Goal: Contribute content: Add original content to the website for others to see

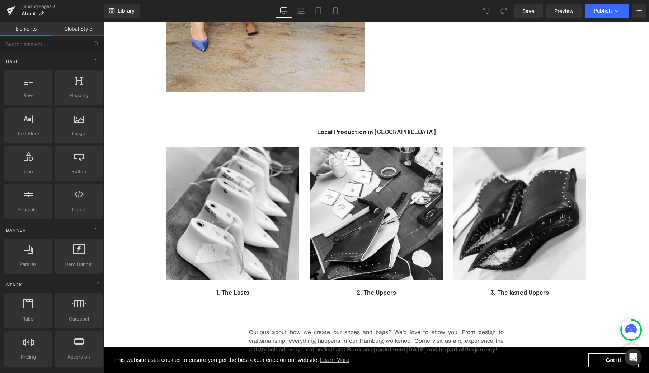
scroll to position [799, 0]
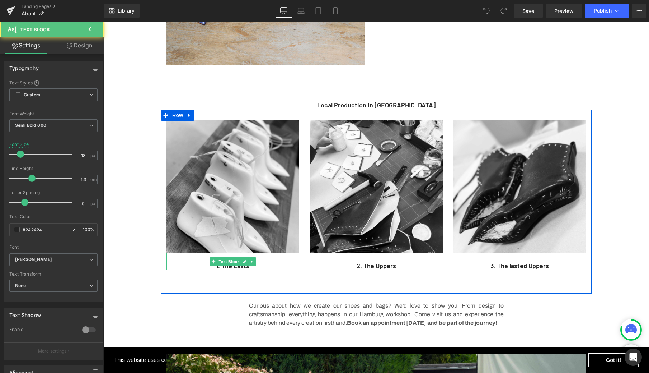
click at [251, 267] on p "1. The Lasts" at bounding box center [233, 265] width 133 height 8
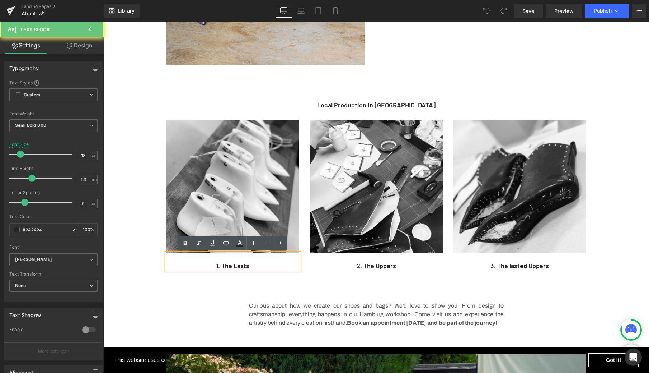
click at [267, 267] on p "1. The Lasts" at bounding box center [233, 265] width 133 height 8
drag, startPoint x: 276, startPoint y: 267, endPoint x: 212, endPoint y: 265, distance: 64.3
click at [212, 265] on p "1. The Lasts" at bounding box center [233, 265] width 133 height 8
click at [283, 266] on p "1. The Lasts" at bounding box center [233, 265] width 133 height 8
click at [245, 265] on p "1. The Lasts" at bounding box center [233, 265] width 133 height 8
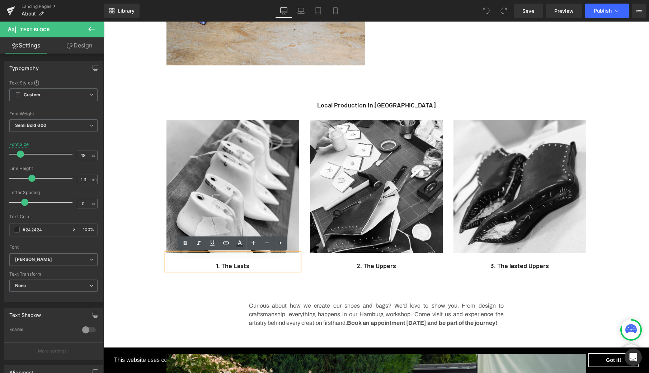
click at [191, 269] on p "1. The Lasts" at bounding box center [233, 265] width 133 height 8
click at [231, 284] on div "Image 1. The Lasts Text Block Image 2. The Uppers Text Block Image 3. The laste…" at bounding box center [376, 201] width 431 height 183
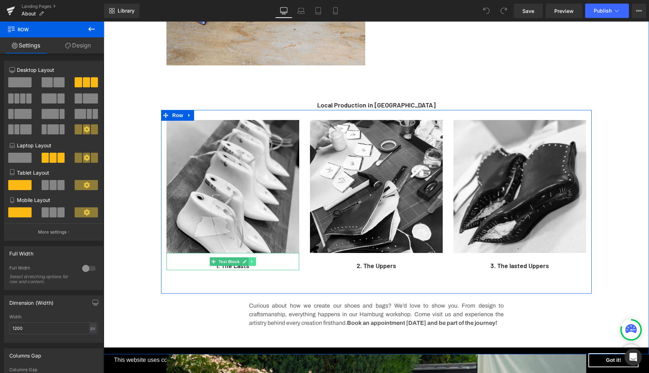
click at [253, 261] on icon at bounding box center [252, 261] width 4 height 4
click at [255, 261] on icon at bounding box center [256, 261] width 4 height 4
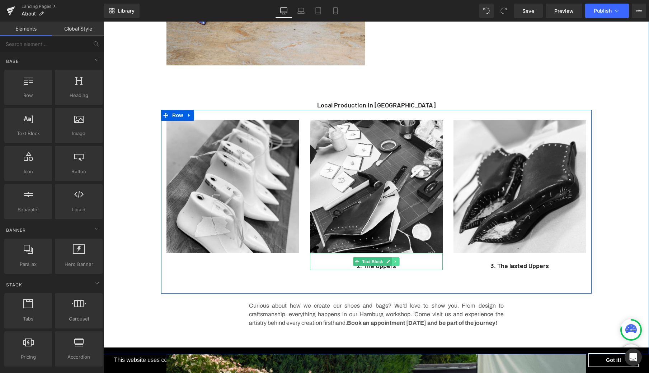
click at [396, 262] on icon at bounding box center [395, 261] width 1 height 3
click at [398, 261] on icon at bounding box center [400, 261] width 4 height 4
click at [541, 264] on link at bounding box center [540, 261] width 8 height 9
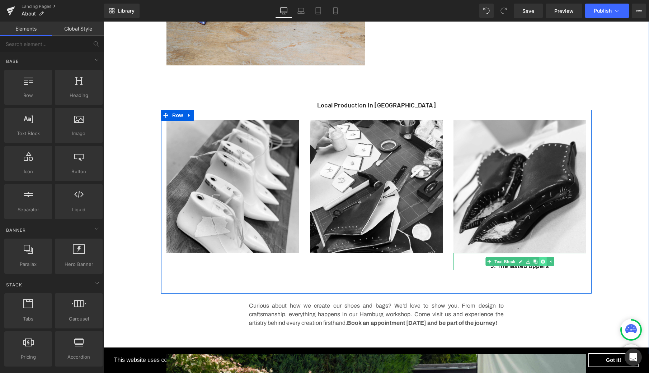
click at [544, 260] on icon at bounding box center [543, 261] width 4 height 4
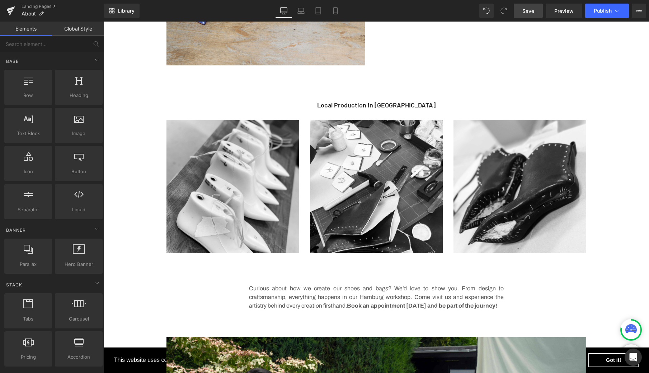
click at [531, 11] on span "Save" at bounding box center [529, 11] width 12 height 8
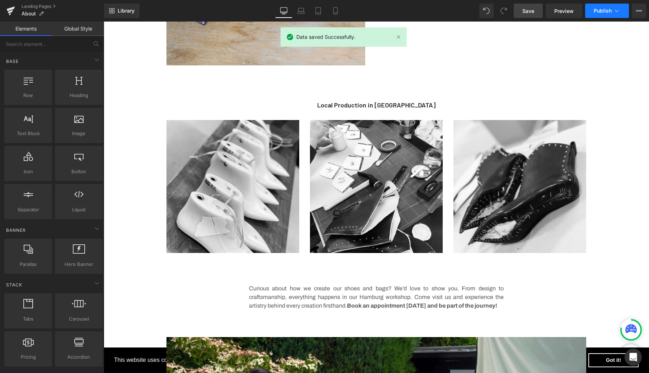
click at [606, 11] on span "Publish" at bounding box center [603, 11] width 18 height 6
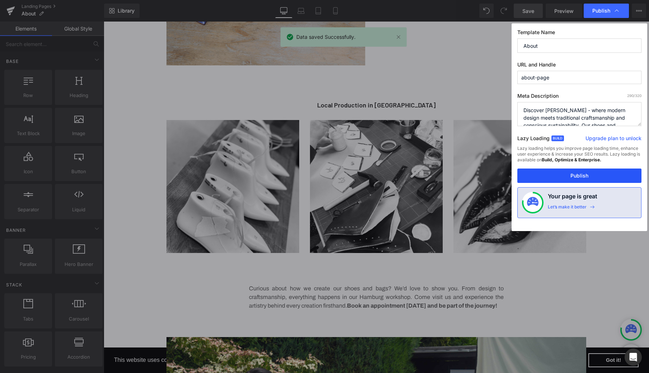
click at [571, 176] on button "Publish" at bounding box center [580, 175] width 124 height 14
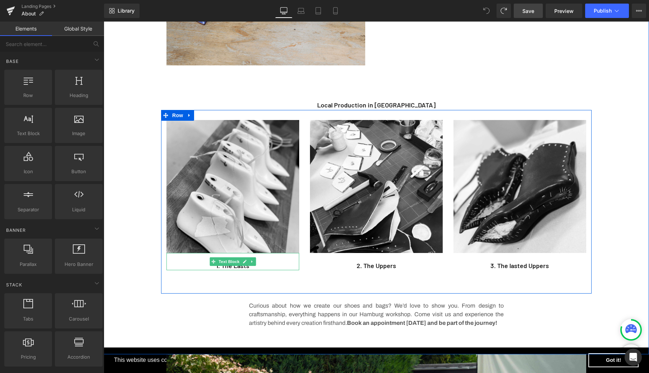
click at [268, 266] on p "1. The Lasts" at bounding box center [233, 265] width 133 height 8
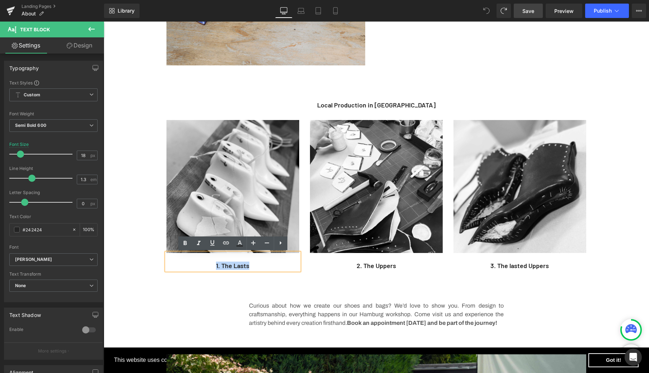
drag, startPoint x: 257, startPoint y: 267, endPoint x: 215, endPoint y: 265, distance: 42.4
click at [215, 265] on p "1. The Lasts" at bounding box center [233, 265] width 133 height 8
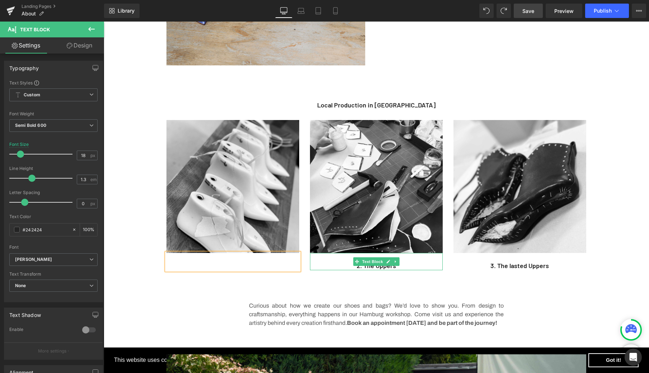
click at [404, 267] on p "2. The Uppers" at bounding box center [376, 265] width 133 height 8
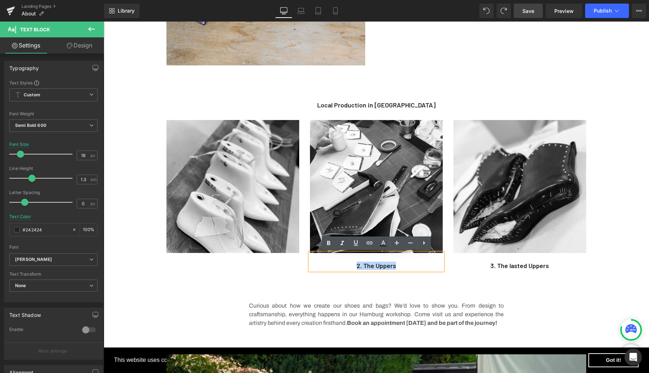
drag, startPoint x: 400, startPoint y: 266, endPoint x: 350, endPoint y: 263, distance: 50.0
click at [350, 263] on p "2. The Uppers" at bounding box center [376, 265] width 133 height 8
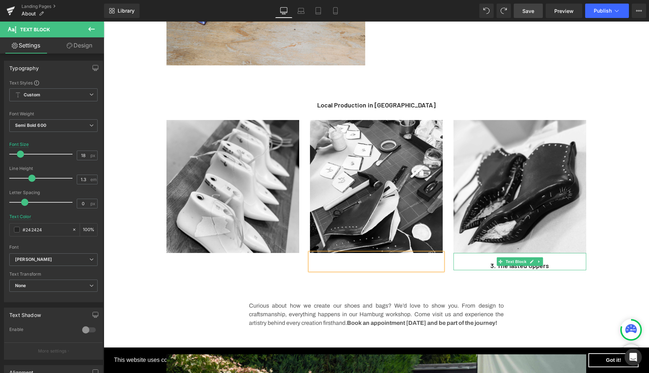
click at [554, 265] on p "3. The lasted Uppers" at bounding box center [520, 265] width 133 height 8
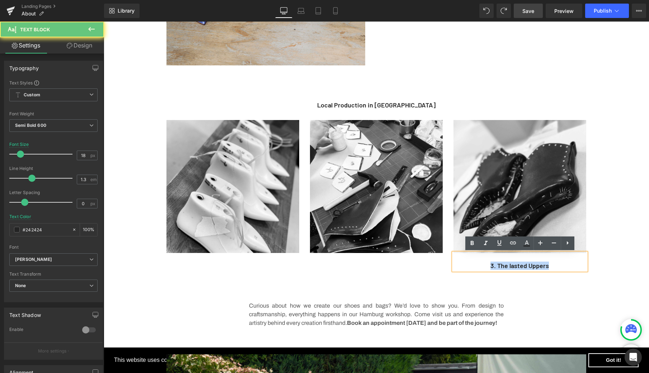
drag, startPoint x: 556, startPoint y: 266, endPoint x: 464, endPoint y: 265, distance: 92.3
click at [464, 265] on p "3. The lasted Uppers" at bounding box center [520, 265] width 133 height 8
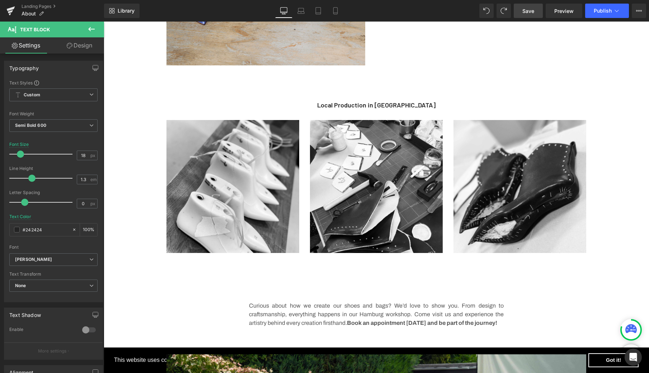
click at [522, 11] on link "Save" at bounding box center [528, 11] width 29 height 14
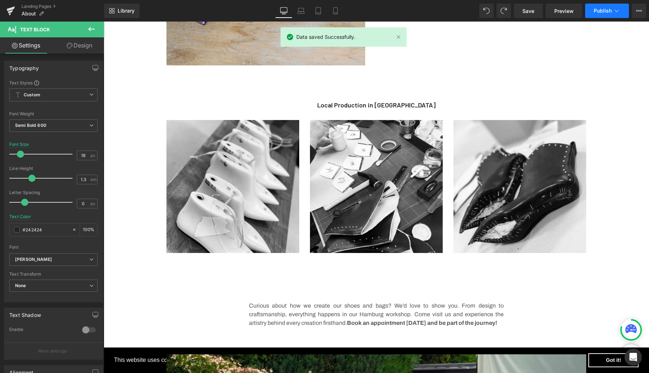
click at [609, 15] on button "Publish" at bounding box center [608, 11] width 44 height 14
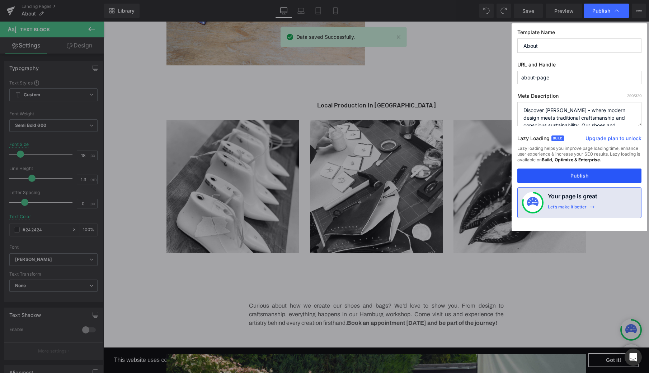
click at [569, 179] on button "Publish" at bounding box center [580, 175] width 124 height 14
